Goal: Task Accomplishment & Management: Use online tool/utility

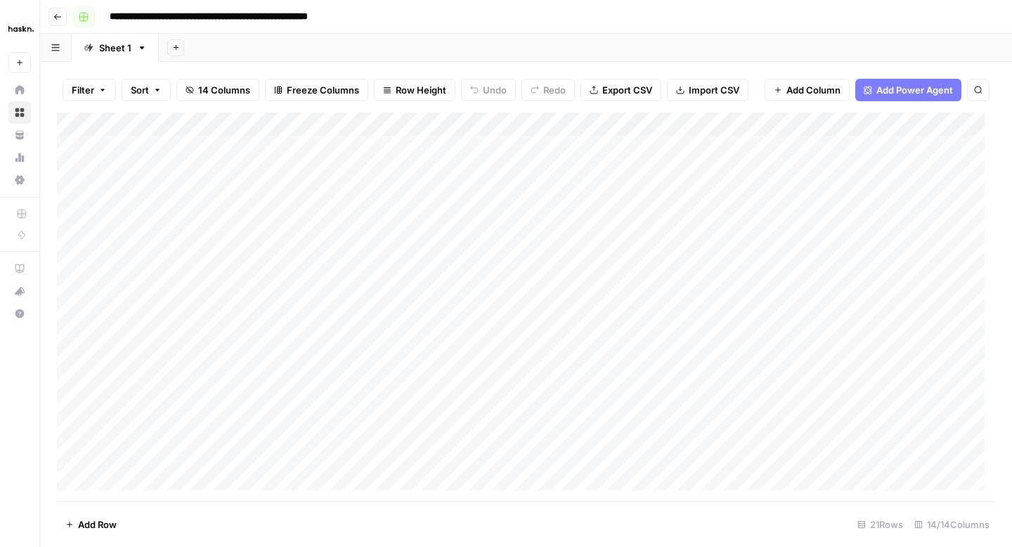
click at [58, 11] on button "Go back" at bounding box center [57, 17] width 18 height 18
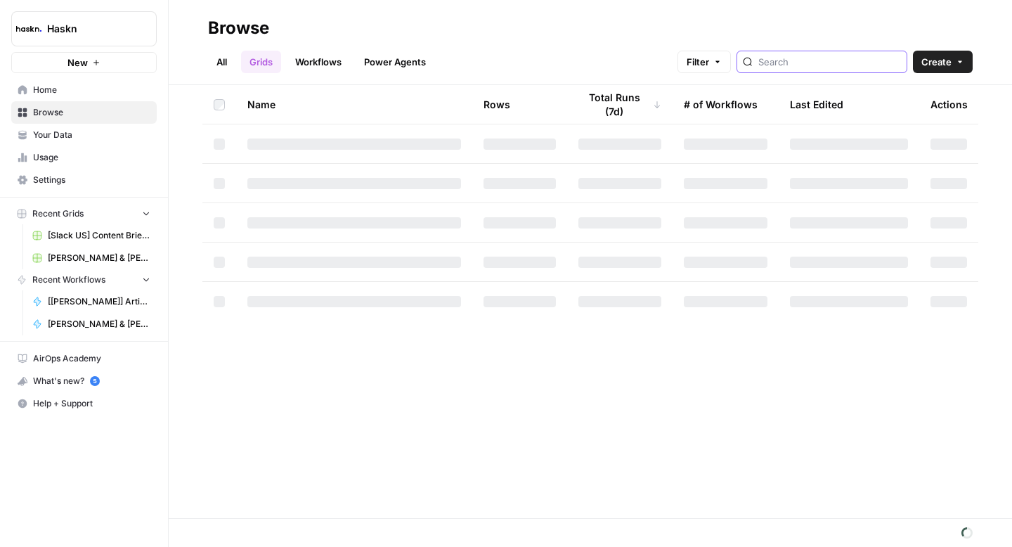
click at [817, 63] on input "search" at bounding box center [829, 62] width 143 height 14
type input "citadi"
click at [229, 67] on link "All" at bounding box center [221, 62] width 27 height 22
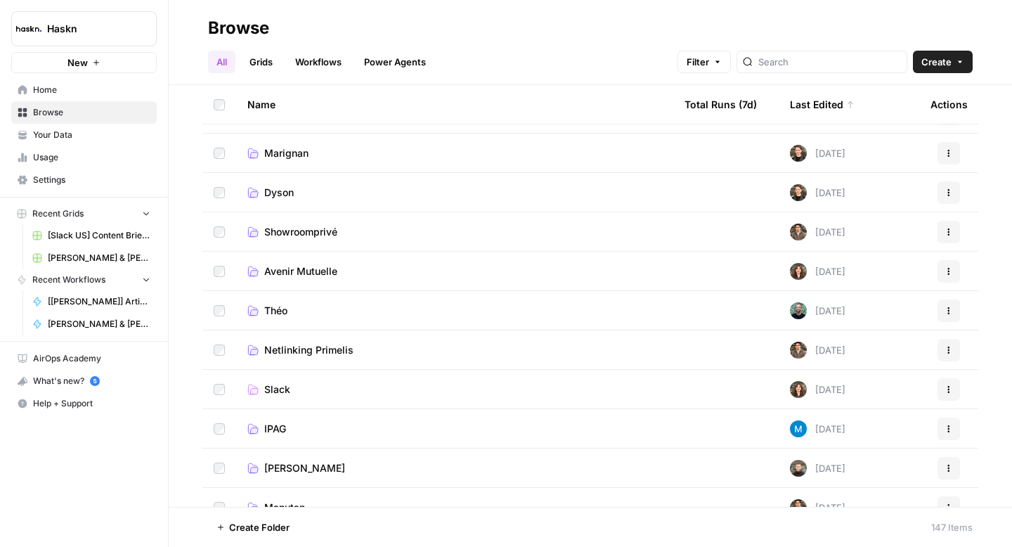
scroll to position [269, 0]
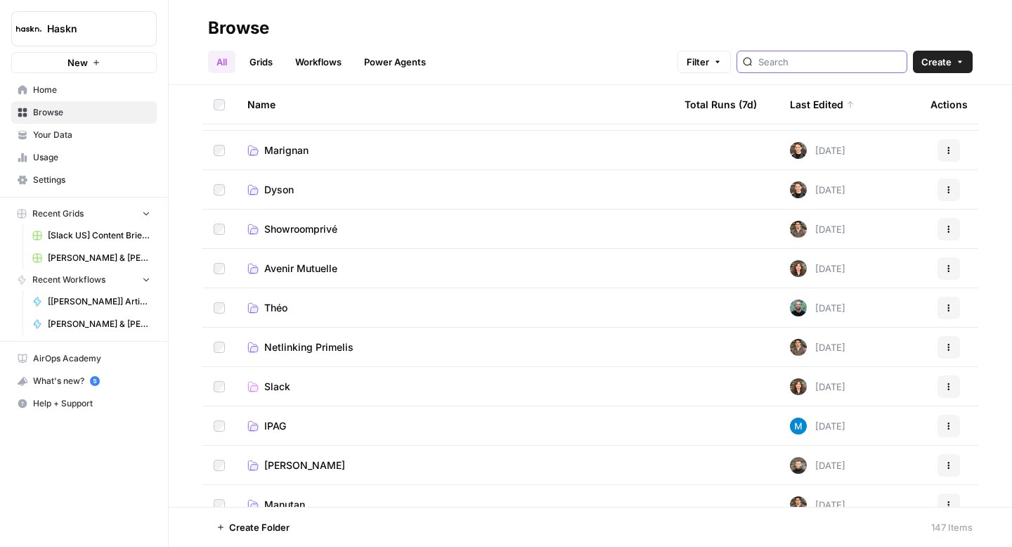
click at [837, 60] on input "search" at bounding box center [829, 62] width 143 height 14
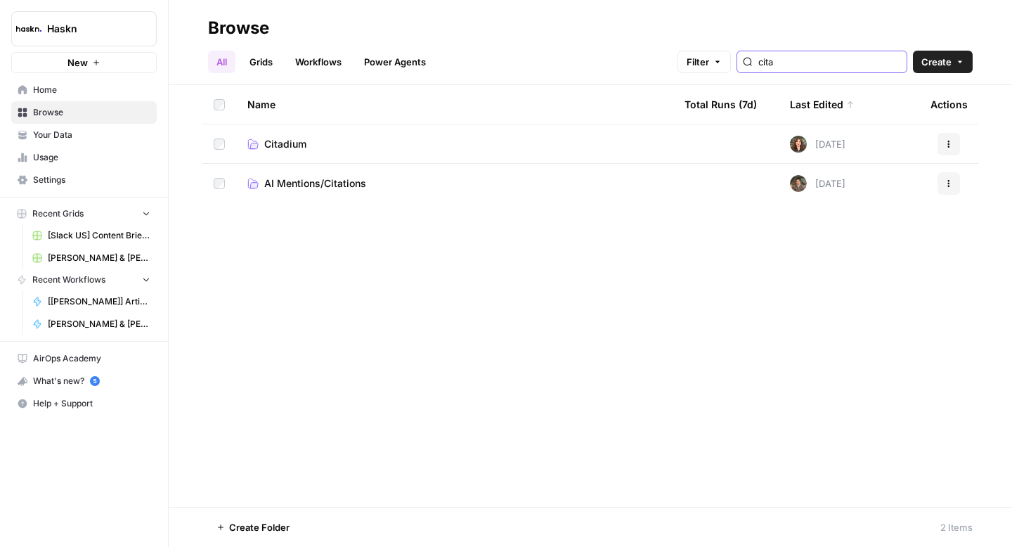
type input "cita"
click at [292, 143] on span "Citadium" at bounding box center [285, 144] width 42 height 14
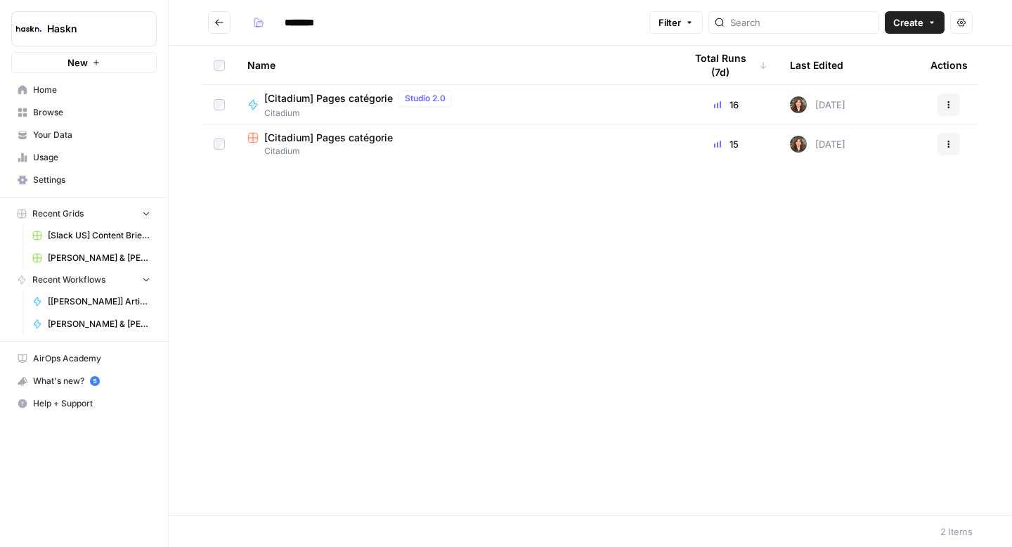
click at [339, 136] on span "[Citadium] Pages catégorie" at bounding box center [328, 138] width 129 height 14
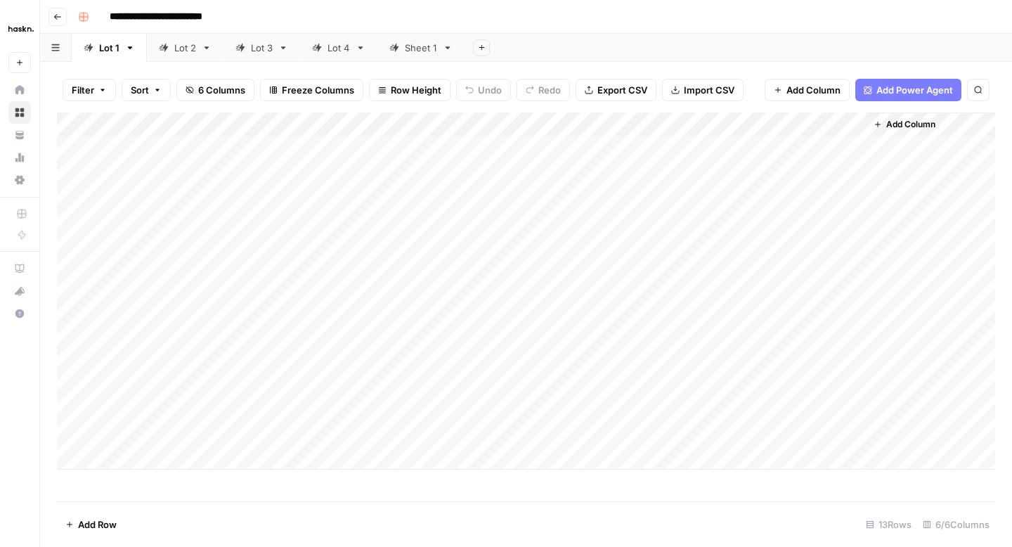
click at [420, 51] on div "Sheet 1" at bounding box center [421, 48] width 32 height 14
click at [850, 143] on div "Add Column" at bounding box center [526, 306] width 938 height 389
click at [853, 169] on div "Add Column" at bounding box center [526, 306] width 938 height 389
click at [856, 194] on div "Add Column" at bounding box center [526, 306] width 938 height 389
click at [852, 214] on div "Add Column" at bounding box center [526, 306] width 938 height 389
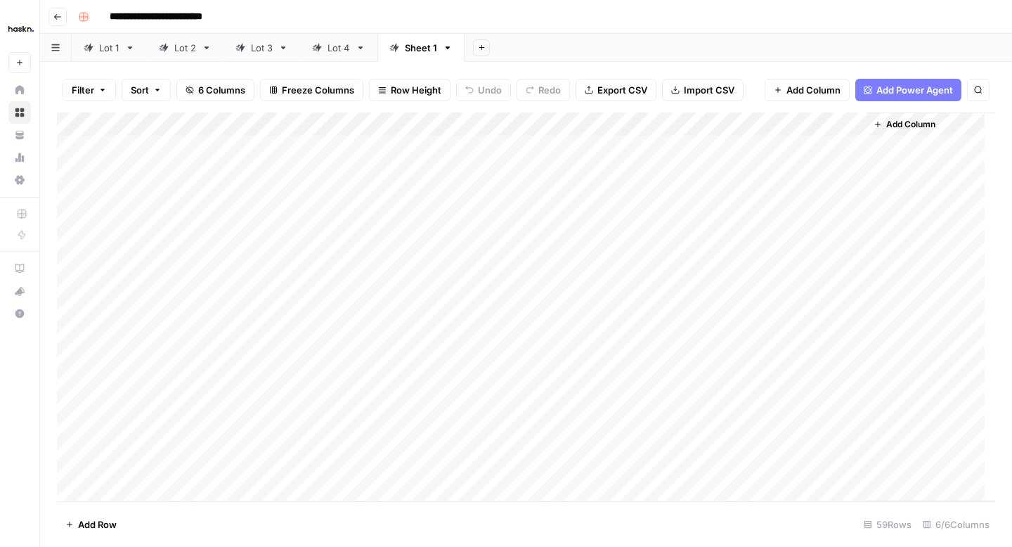
click at [848, 242] on div "Add Column" at bounding box center [526, 306] width 938 height 389
click at [852, 268] on div "Add Column" at bounding box center [526, 306] width 938 height 389
click at [852, 193] on div "Add Column" at bounding box center [526, 306] width 938 height 389
click at [850, 212] on div "Add Column" at bounding box center [526, 306] width 938 height 389
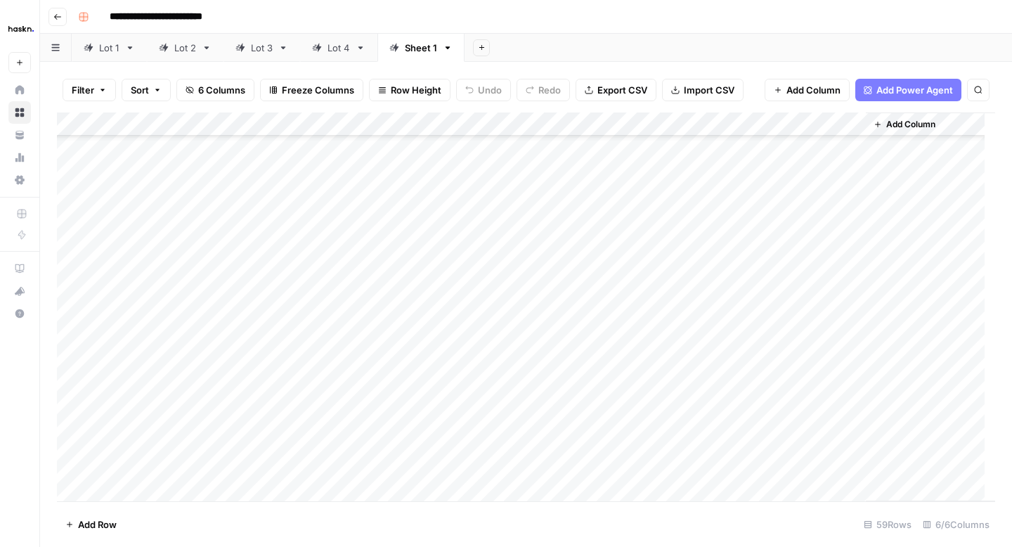
click at [852, 238] on div "Add Column" at bounding box center [526, 306] width 938 height 389
click at [852, 259] on div "Add Column" at bounding box center [526, 306] width 938 height 389
click at [850, 283] on div "Add Column" at bounding box center [526, 306] width 938 height 389
click at [848, 308] on div "Add Column" at bounding box center [526, 306] width 938 height 389
click at [853, 331] on div "Add Column" at bounding box center [526, 306] width 938 height 389
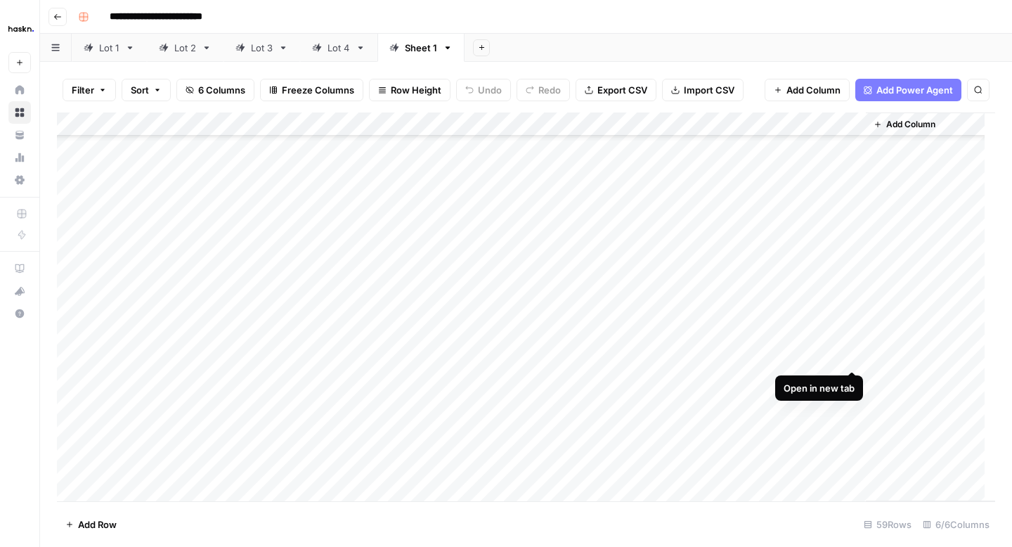
click at [852, 353] on div "Add Column" at bounding box center [526, 306] width 938 height 389
click at [853, 380] on div "Add Column" at bounding box center [526, 306] width 938 height 389
click at [134, 150] on div "Add Column" at bounding box center [526, 306] width 938 height 389
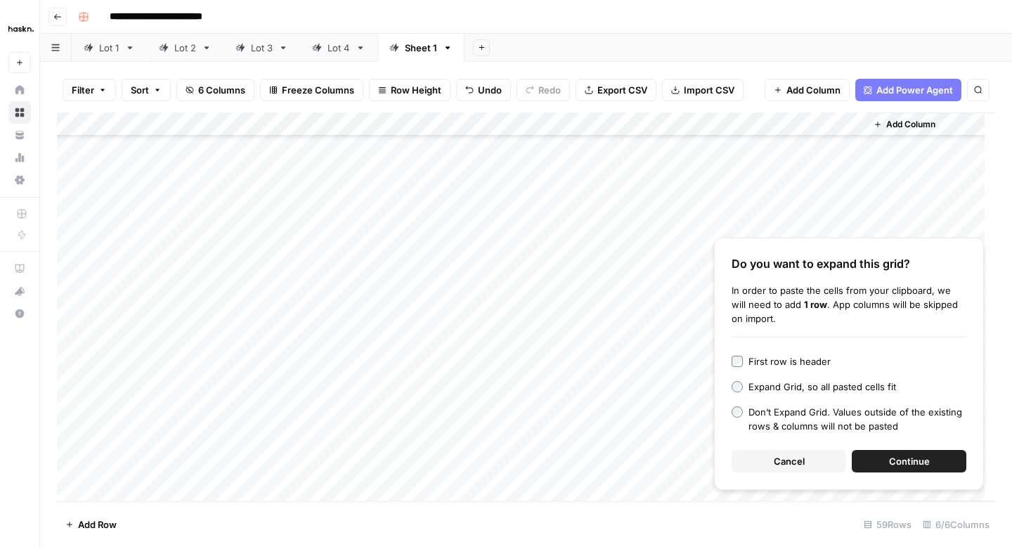
scroll to position [432, 0]
click at [144, 294] on div "Add Column" at bounding box center [526, 306] width 938 height 389
click at [749, 456] on button "Cancel" at bounding box center [789, 461] width 115 height 22
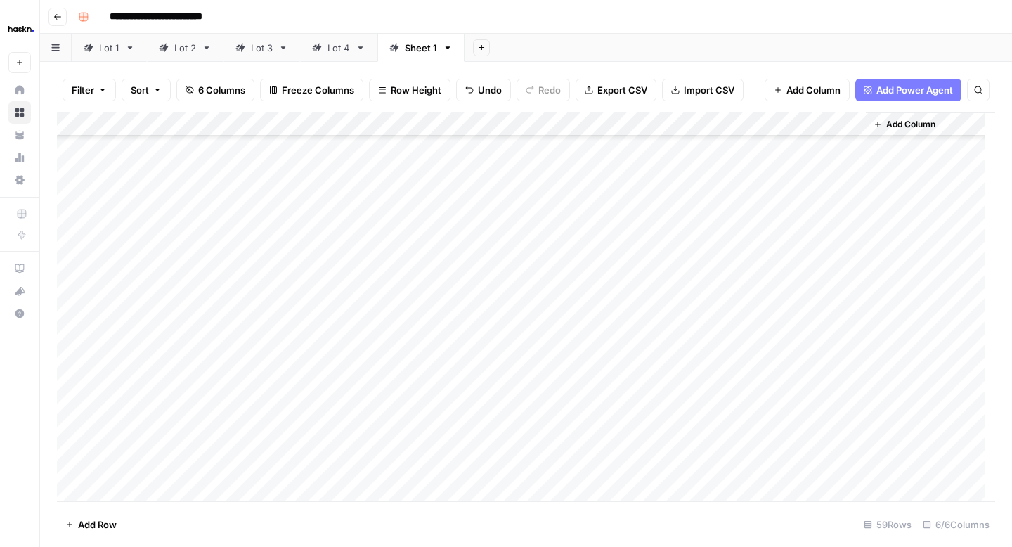
scroll to position [314, 0]
click at [56, 16] on icon "button" at bounding box center [57, 17] width 7 height 6
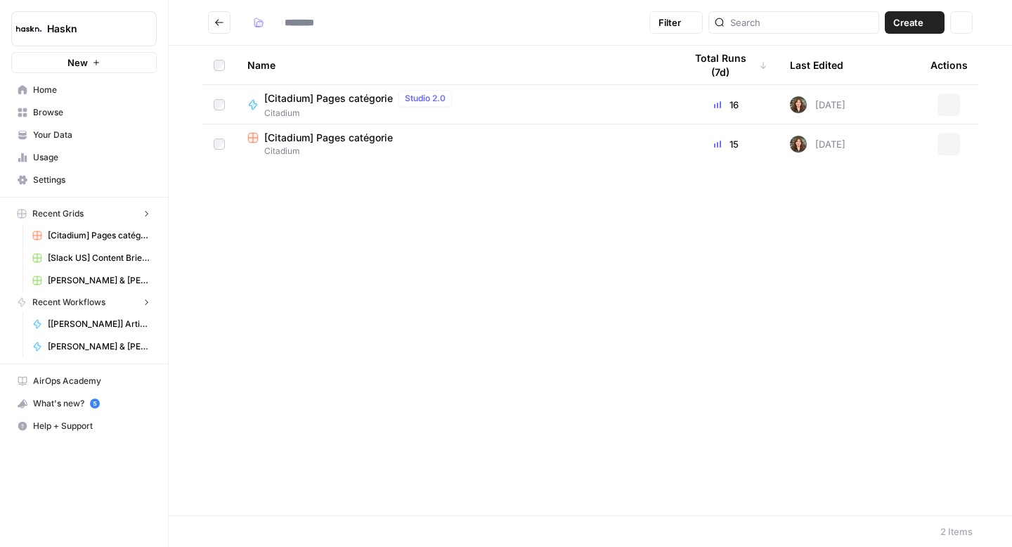
type input "********"
click at [833, 21] on input "search" at bounding box center [801, 22] width 143 height 14
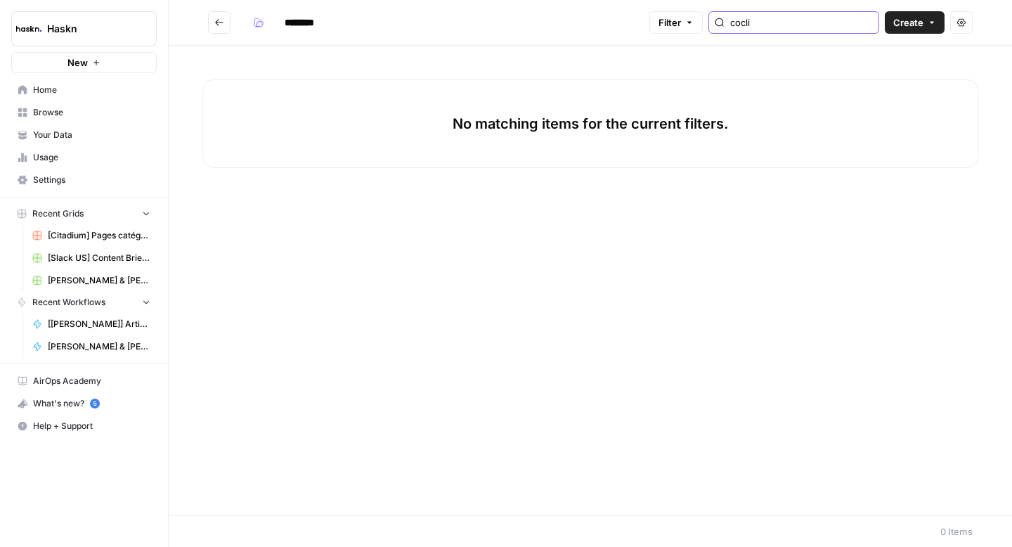
type input "cocli"
click at [205, 24] on header "******** Filter cocli Create Actions" at bounding box center [590, 23] width 843 height 46
click at [233, 26] on h2 "********" at bounding box center [426, 22] width 436 height 22
click at [226, 22] on button "Go back" at bounding box center [219, 22] width 22 height 22
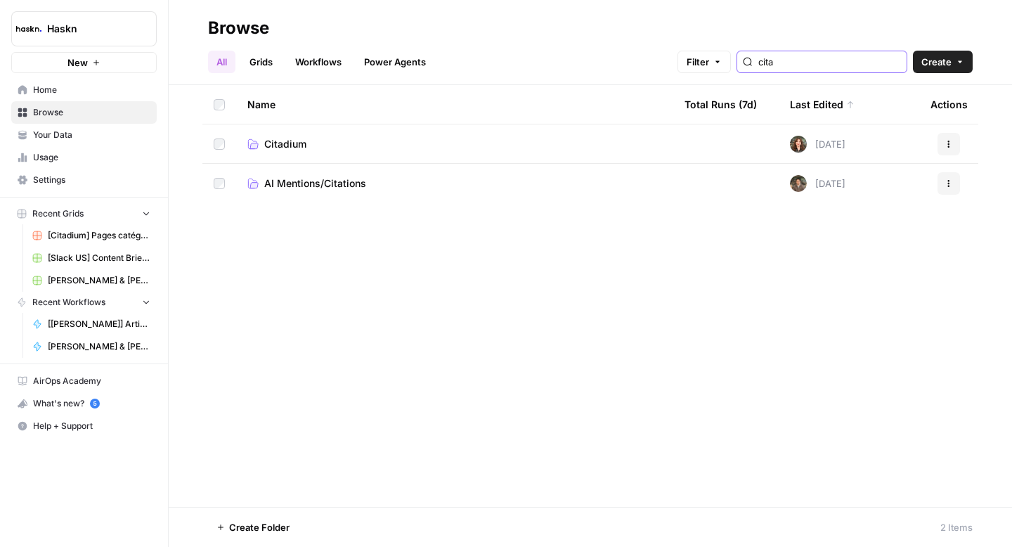
click at [817, 67] on input "cita" at bounding box center [829, 62] width 143 height 14
type input "cocli"
click at [264, 145] on span "Coclic Alu" at bounding box center [288, 144] width 48 height 14
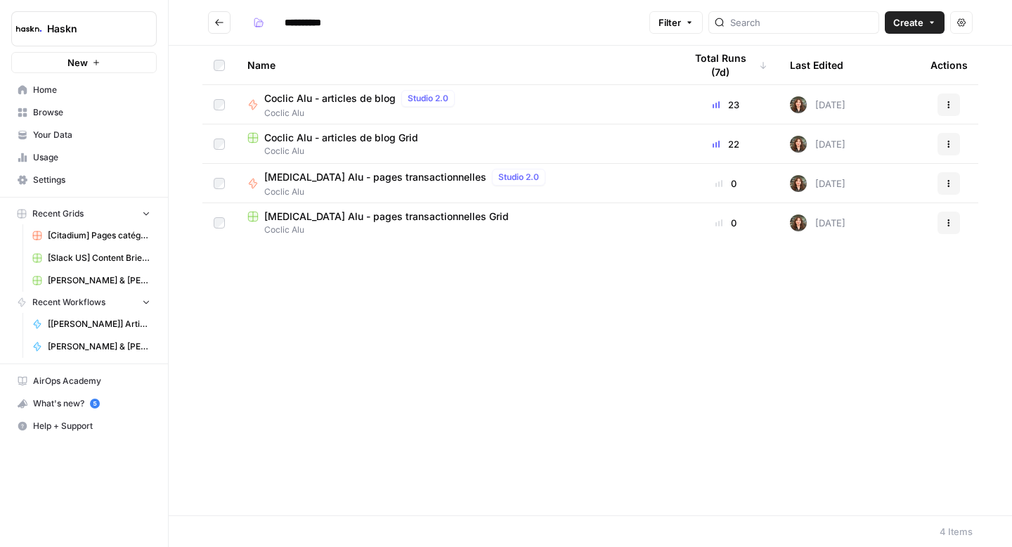
click at [341, 136] on span "Coclic Alu - articles de blog Grid" at bounding box center [341, 138] width 154 height 14
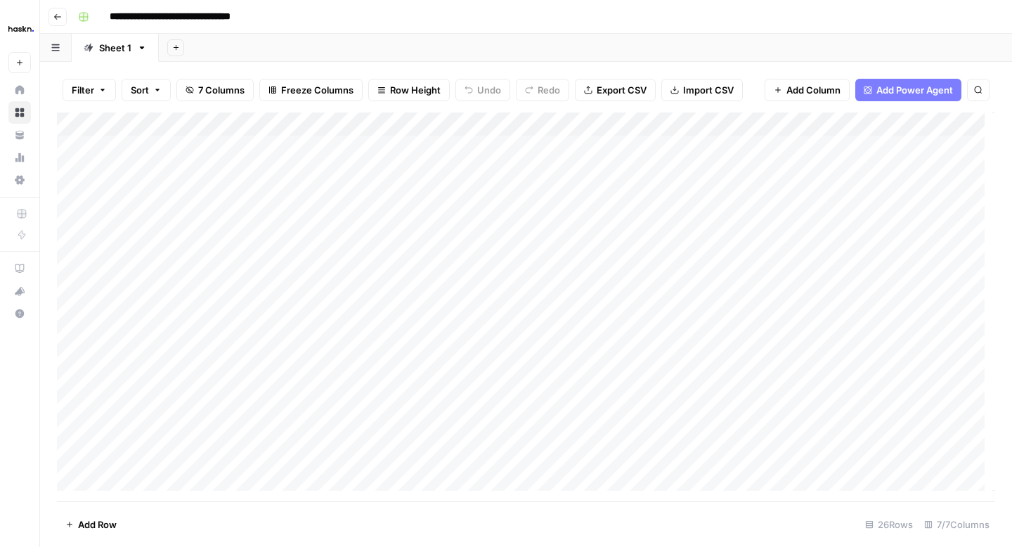
click at [129, 243] on div "Add Column" at bounding box center [526, 306] width 938 height 389
click at [854, 264] on div "Add Column" at bounding box center [526, 306] width 938 height 389
click at [978, 244] on div "Add Column" at bounding box center [526, 306] width 938 height 389
click at [773, 316] on div "Add Column" at bounding box center [526, 306] width 938 height 389
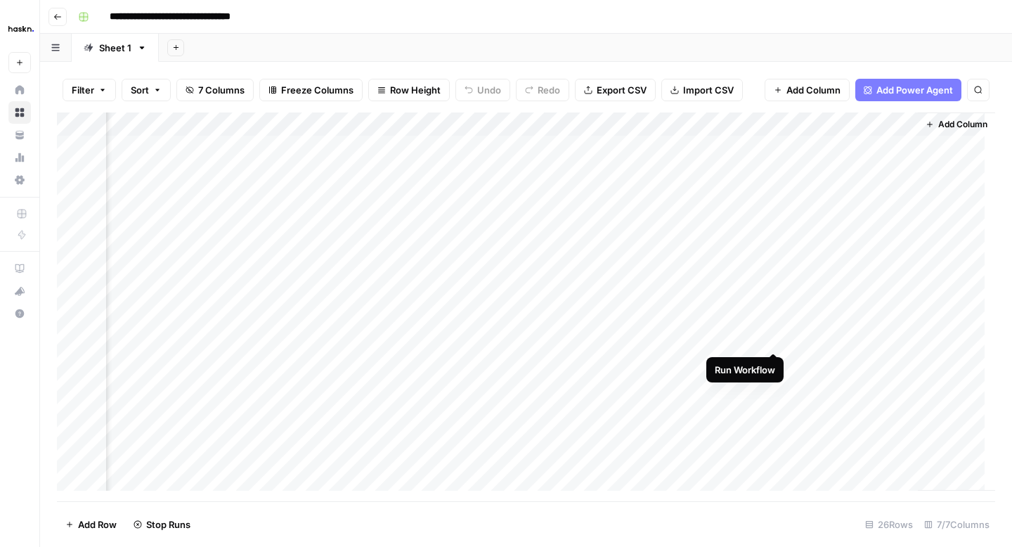
click at [775, 336] on div "Add Column" at bounding box center [526, 306] width 938 height 389
click at [775, 360] on div "Add Column" at bounding box center [526, 306] width 938 height 389
